Goal: Use online tool/utility: Utilize a website feature to perform a specific function

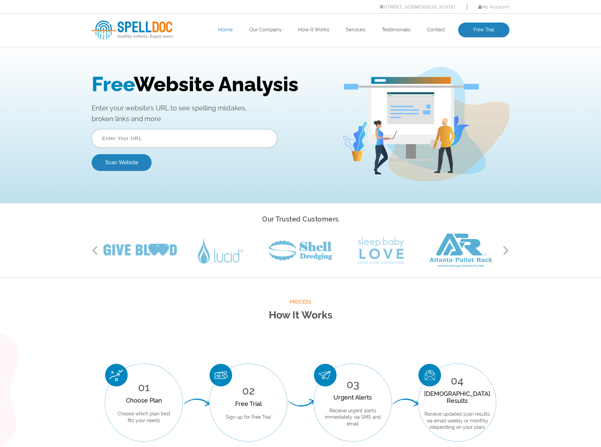
click at [185, 139] on input "text" at bounding box center [184, 138] width 185 height 18
click at [170, 135] on input "text" at bounding box center [184, 138] width 185 height 18
type input "[DOMAIN_NAME]"
click at [92, 154] on button "Scan Website" at bounding box center [122, 162] width 60 height 17
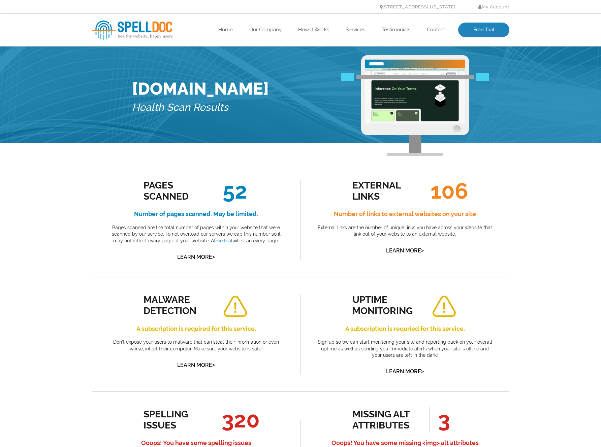
click at [101, 170] on div "Pages Scanned 52 Number of pages scanned. May be limited. Pages scanned are the…" at bounding box center [196, 220] width 209 height 114
click at [412, 216] on h4 "Number of links to external websites on your site" at bounding box center [404, 214] width 178 height 11
click at [409, 225] on p "External links are the number of unique links you have across your website that…" at bounding box center [404, 231] width 178 height 13
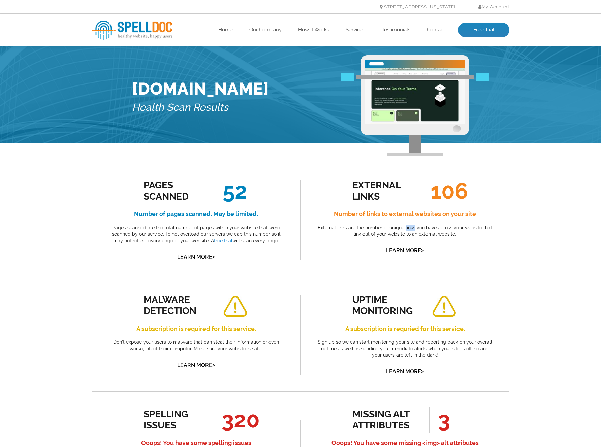
click at [409, 225] on p "External links are the number of unique links you have across your website that…" at bounding box center [404, 231] width 178 height 13
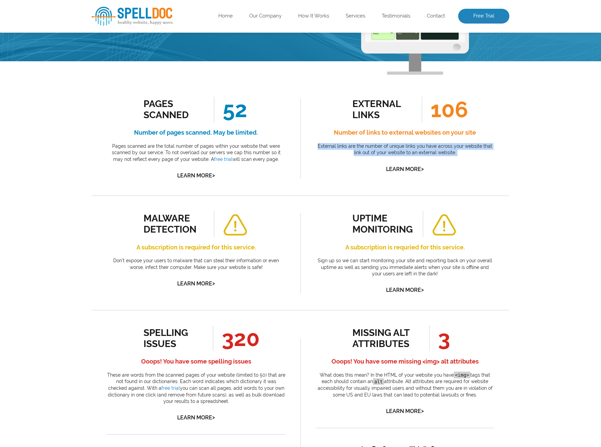
scroll to position [166, 0]
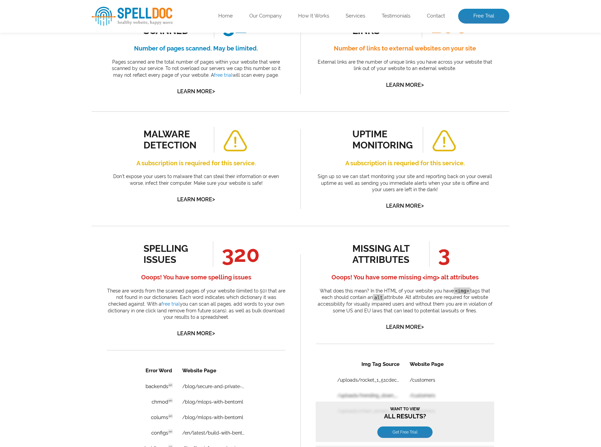
click at [203, 337] on div "spelling issues 320 Ooops! You have some spelling issues These are words from t…" at bounding box center [196, 289] width 178 height 97
click at [205, 332] on link "Learn More >" at bounding box center [196, 333] width 38 height 6
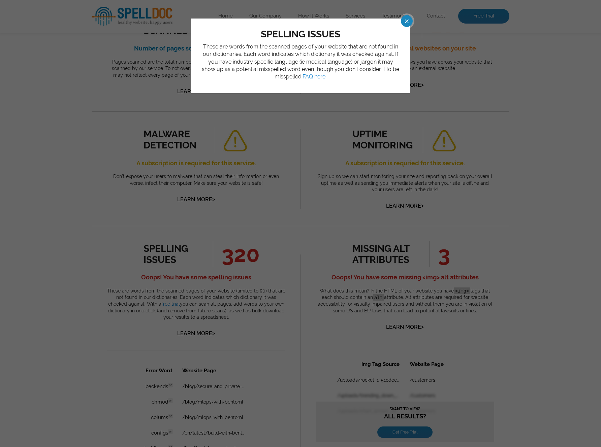
click at [406, 19] on span at bounding box center [401, 21] width 12 height 12
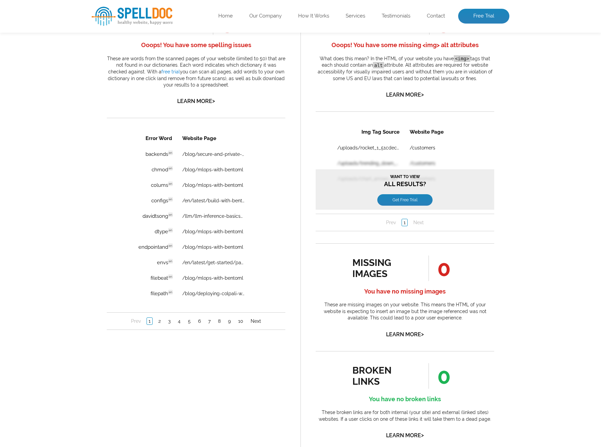
scroll to position [428, 0]
